Goal: Information Seeking & Learning: Understand process/instructions

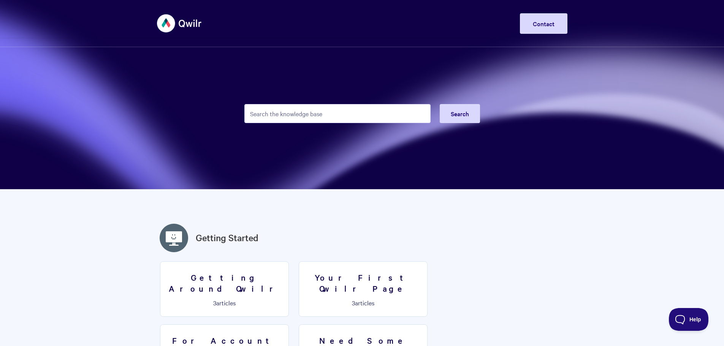
scroll to position [38, 0]
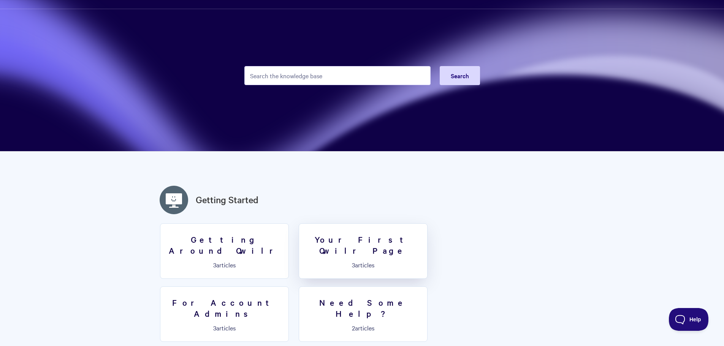
click at [362, 262] on p "3 articles" at bounding box center [363, 265] width 119 height 7
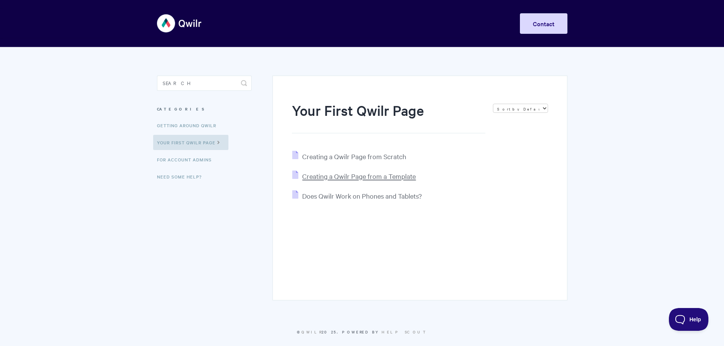
click at [376, 174] on span "Creating a Qwilr Page from a Template" at bounding box center [359, 176] width 114 height 9
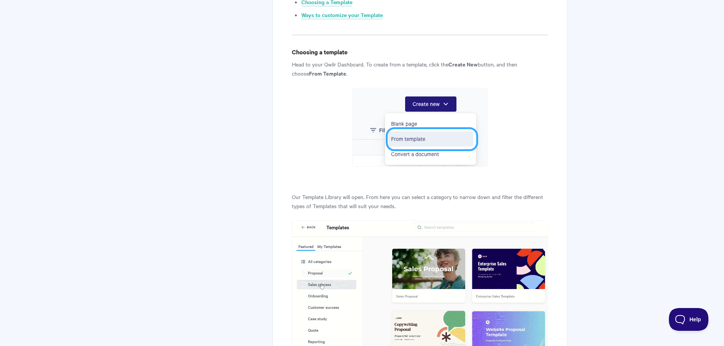
scroll to position [418, 0]
